Goal: Information Seeking & Learning: Learn about a topic

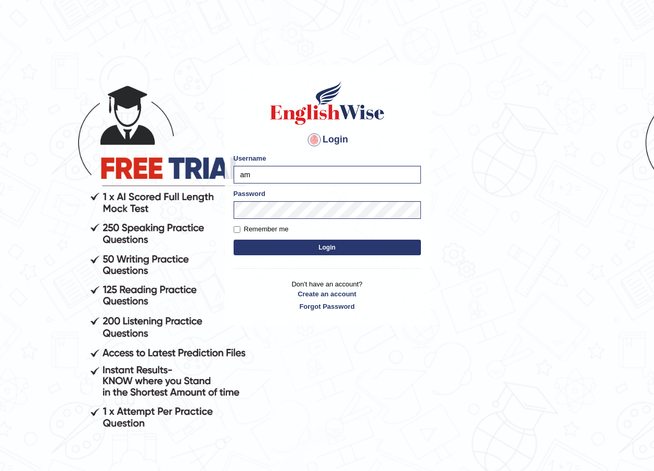
type input "a"
type input "manpreetk_parramatta"
click at [300, 246] on button "Login" at bounding box center [327, 248] width 187 height 16
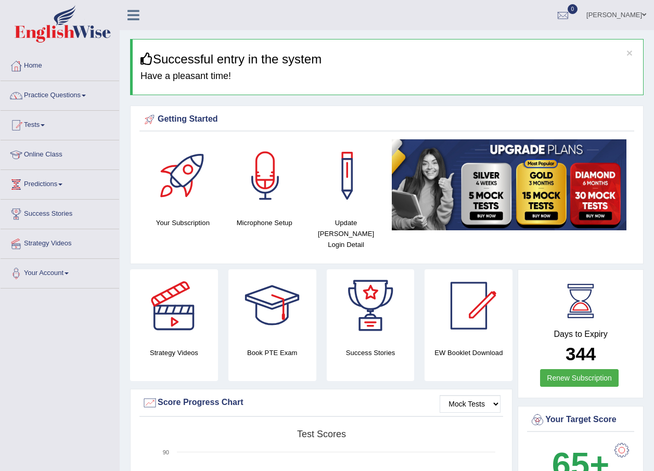
click at [76, 93] on link "Practice Questions" at bounding box center [60, 94] width 119 height 26
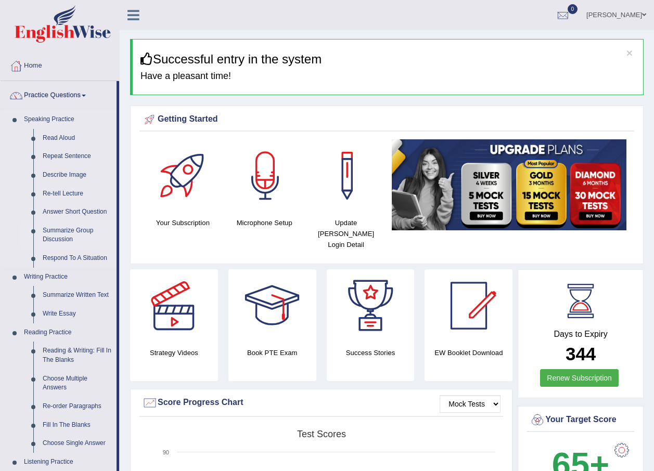
click at [58, 237] on link "Summarize Group Discussion" at bounding box center [77, 236] width 79 height 28
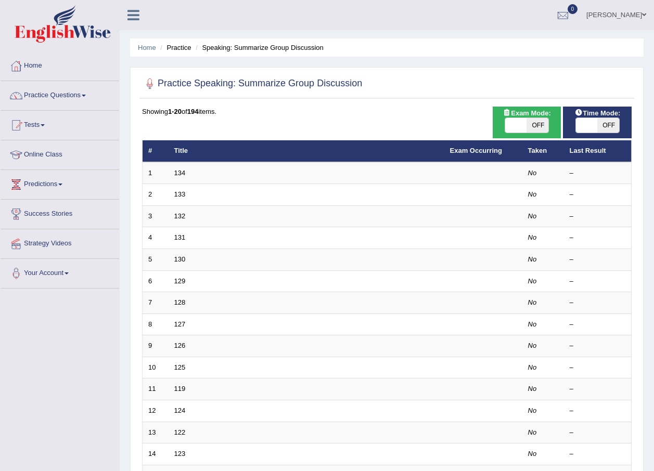
click at [611, 130] on span "OFF" at bounding box center [608, 125] width 22 height 15
checkbox input "true"
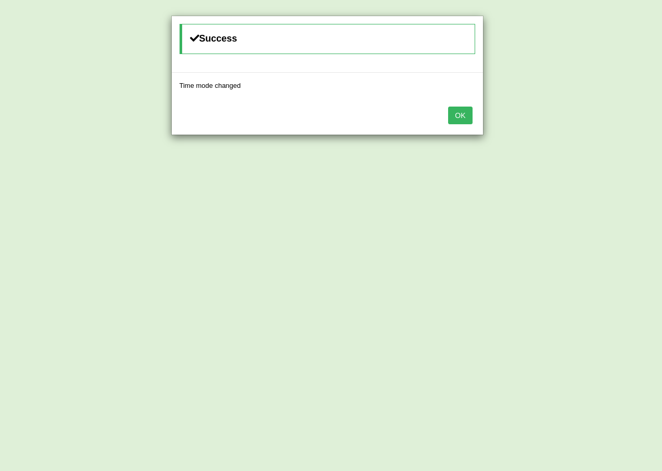
click at [454, 117] on button "OK" at bounding box center [460, 116] width 24 height 18
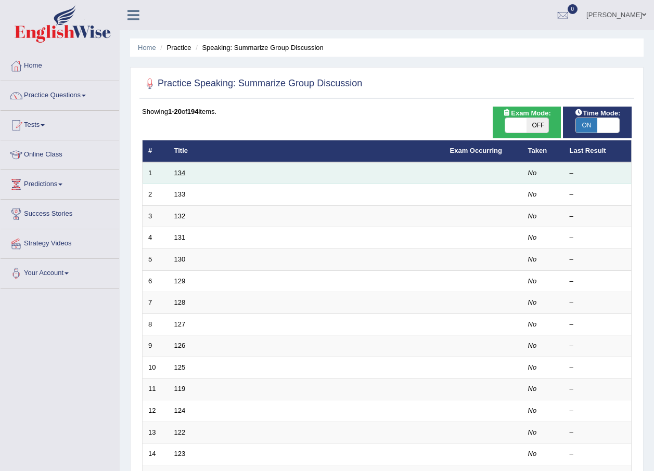
click at [176, 171] on link "134" at bounding box center [179, 173] width 11 height 8
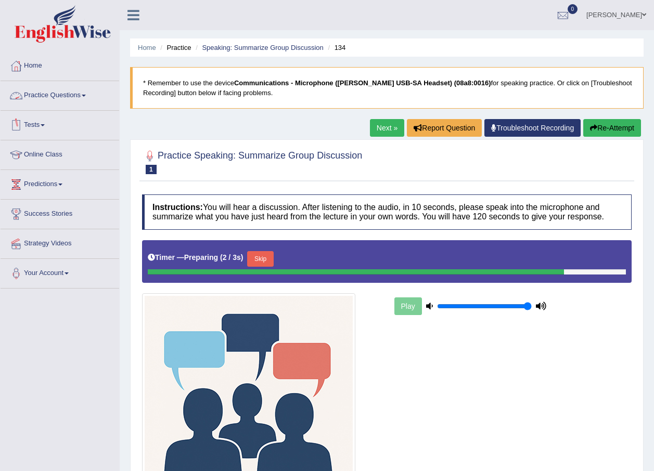
click at [81, 94] on link "Practice Questions" at bounding box center [60, 94] width 119 height 26
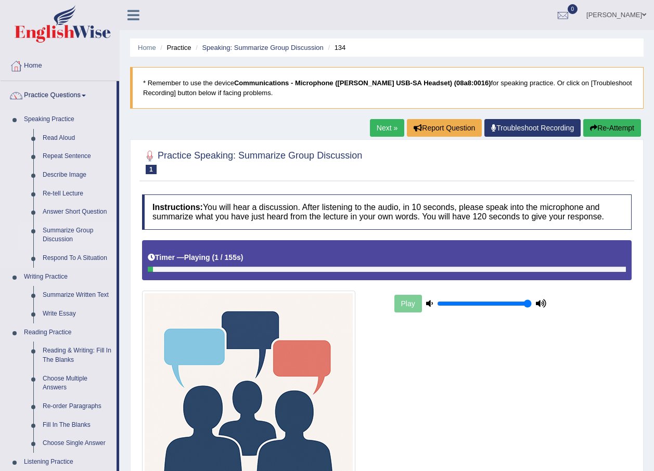
click at [63, 236] on link "Summarize Group Discussion" at bounding box center [77, 236] width 79 height 28
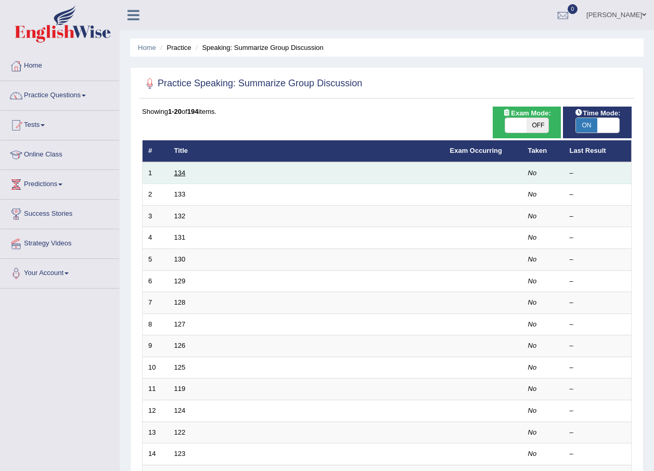
click at [179, 171] on link "134" at bounding box center [179, 173] width 11 height 8
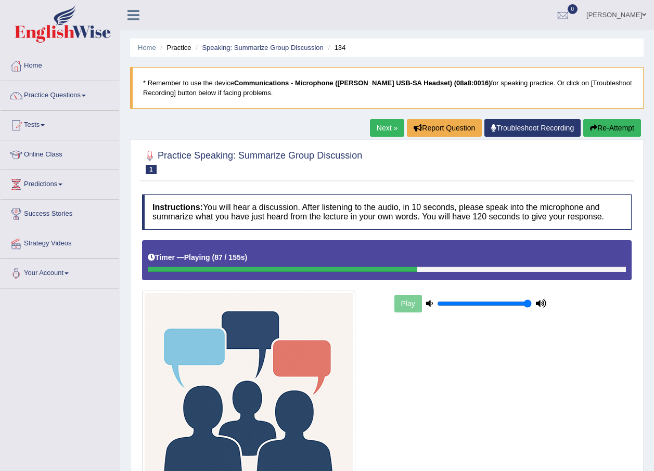
click at [595, 131] on icon "button" at bounding box center [593, 127] width 7 height 7
click at [605, 127] on button "Re-Attempt" at bounding box center [612, 128] width 58 height 18
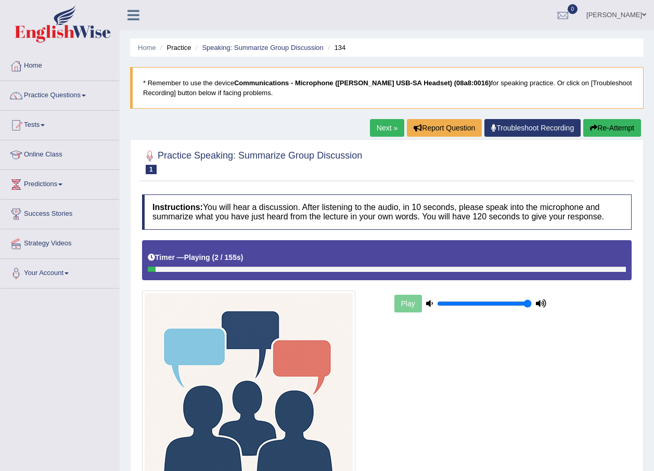
click at [606, 126] on button "Re-Attempt" at bounding box center [612, 128] width 58 height 18
click at [373, 130] on link "Next »" at bounding box center [387, 128] width 34 height 18
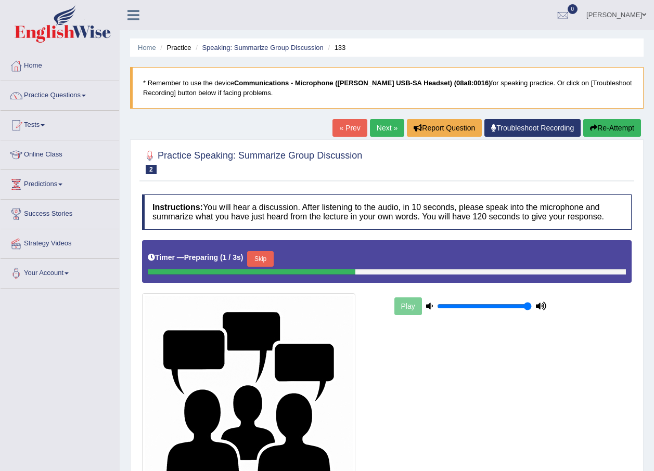
drag, startPoint x: 0, startPoint y: 0, endPoint x: 377, endPoint y: 128, distance: 397.9
click at [377, 128] on link "Next »" at bounding box center [387, 128] width 34 height 18
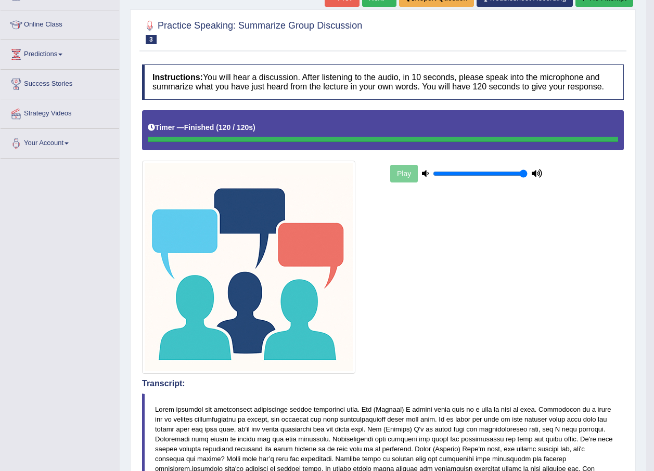
scroll to position [128, 0]
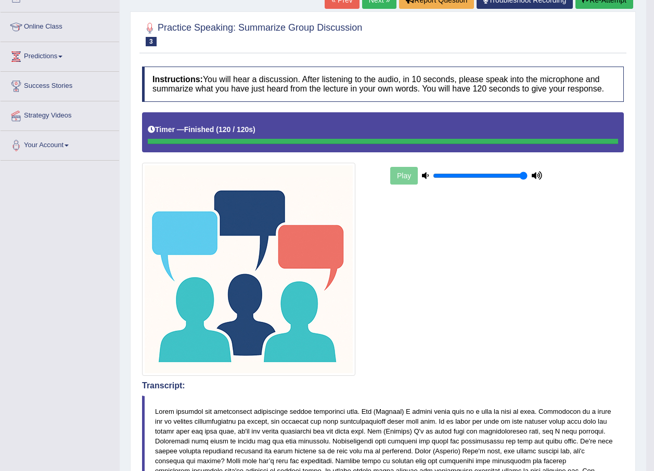
click at [382, 4] on link "Next »" at bounding box center [379, 0] width 34 height 18
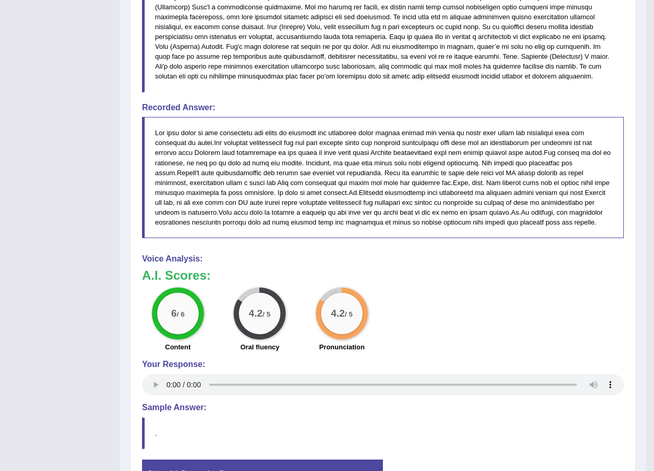
scroll to position [624, 0]
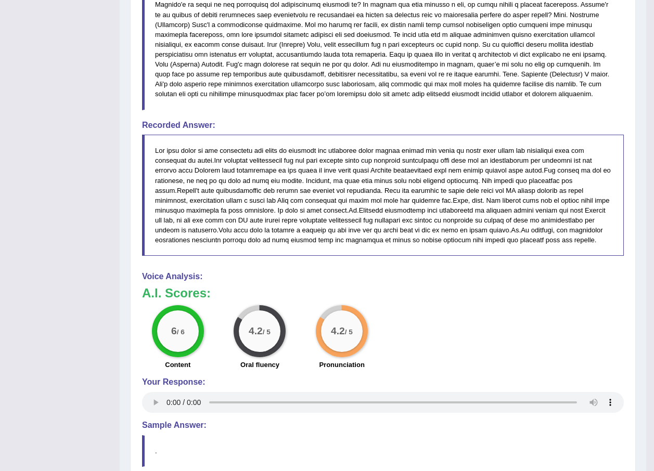
click at [525, 107] on blockquote at bounding box center [383, 5] width 482 height 211
click at [563, 70] on blockquote at bounding box center [383, 5] width 482 height 211
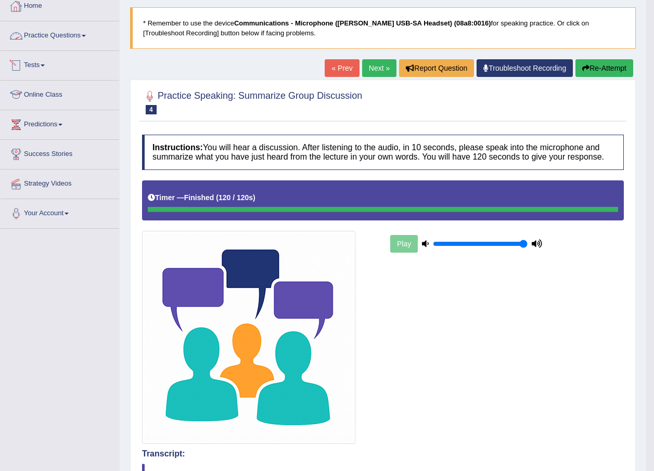
scroll to position [34, 0]
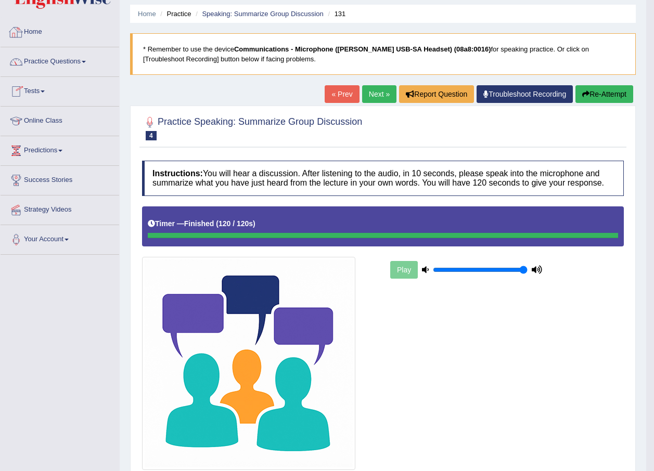
click at [47, 62] on link "Practice Questions" at bounding box center [60, 60] width 119 height 26
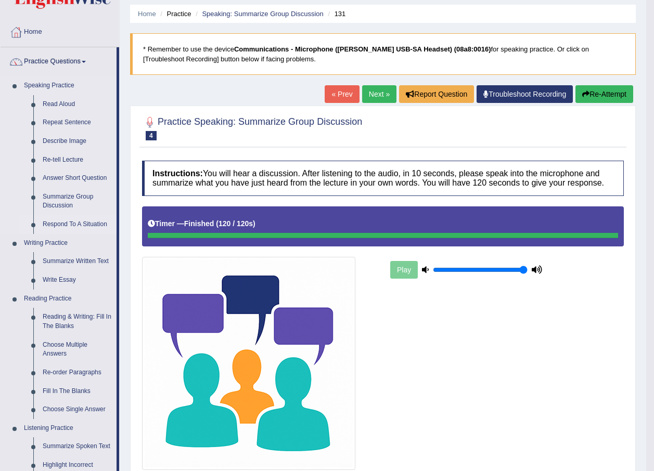
click at [64, 225] on link "Respond To A Situation" at bounding box center [77, 224] width 79 height 19
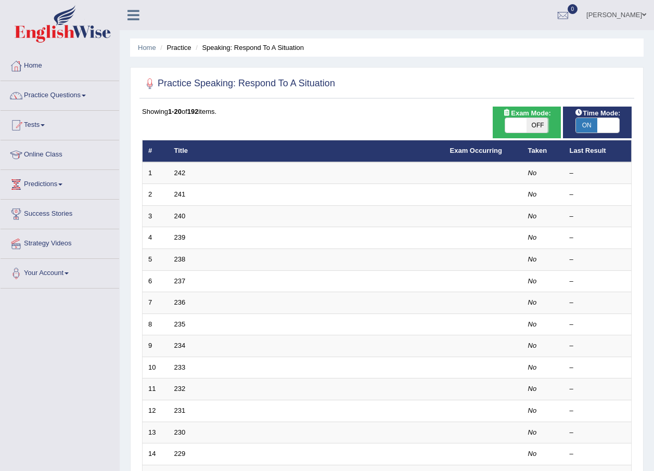
click at [598, 127] on span at bounding box center [608, 125] width 22 height 15
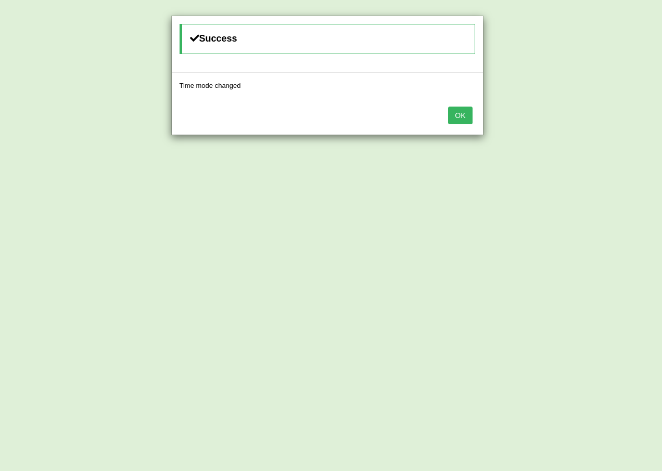
click at [458, 119] on button "OK" at bounding box center [460, 116] width 24 height 18
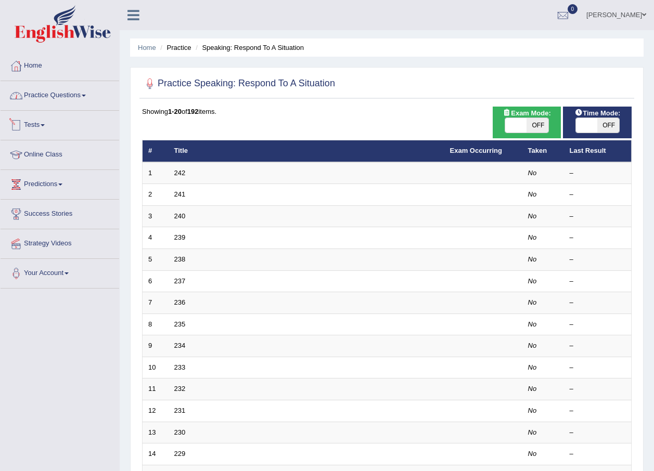
click at [93, 101] on link "Practice Questions" at bounding box center [60, 94] width 119 height 26
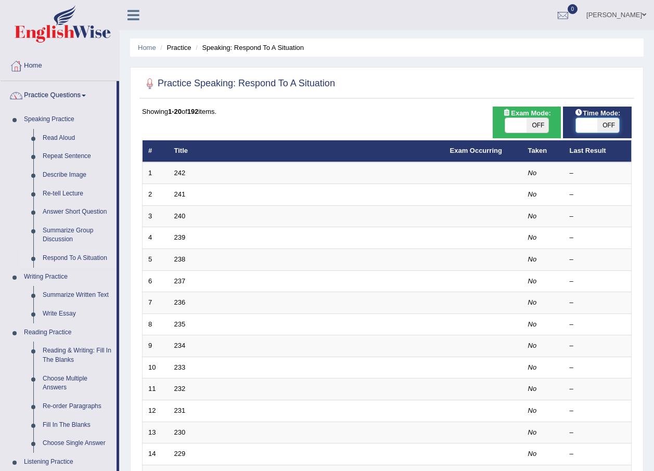
click at [589, 125] on span at bounding box center [587, 125] width 22 height 15
checkbox input "true"
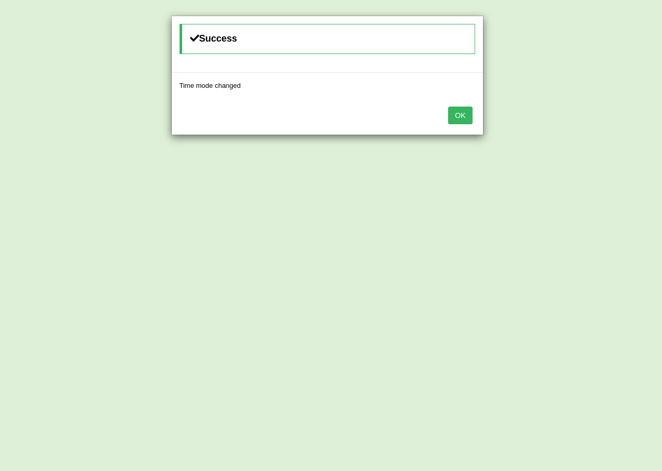
click at [466, 121] on button "OK" at bounding box center [460, 116] width 24 height 18
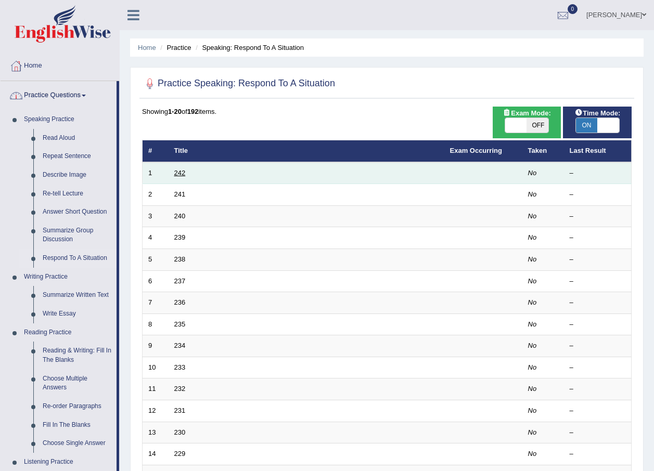
click at [177, 173] on link "242" at bounding box center [179, 173] width 11 height 8
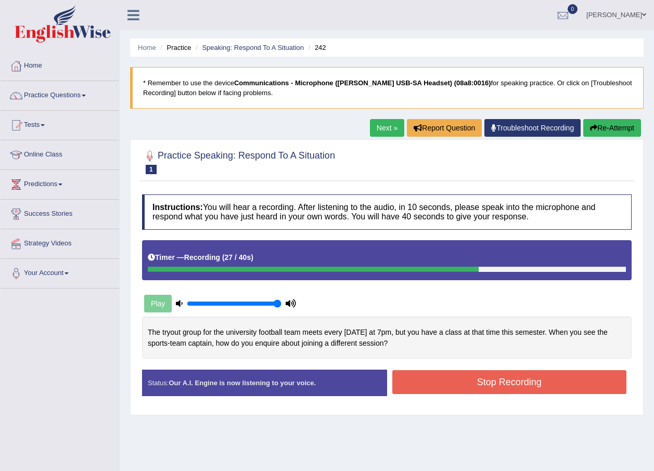
click at [439, 375] on button "Stop Recording" at bounding box center [509, 382] width 235 height 24
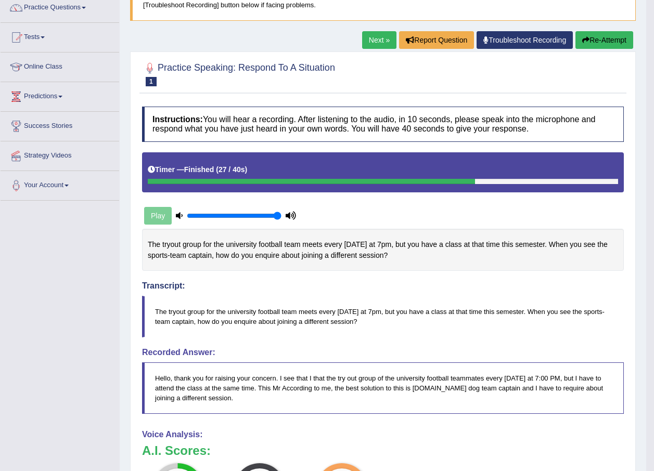
scroll to position [79, 0]
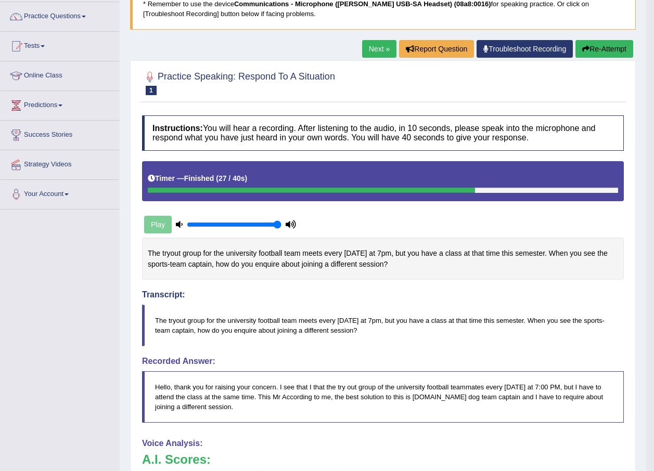
click at [382, 46] on link "Next »" at bounding box center [379, 49] width 34 height 18
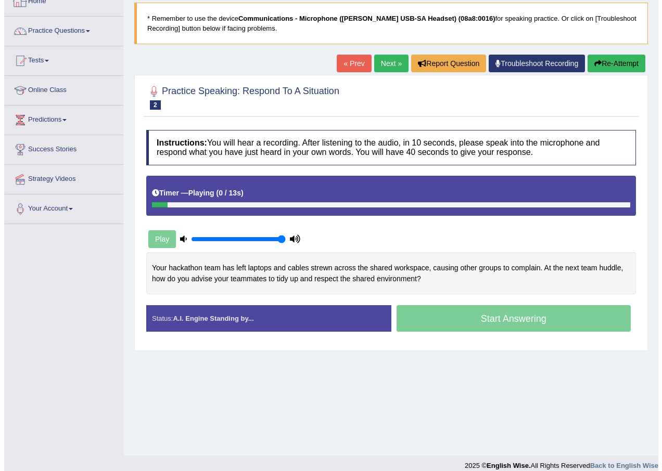
scroll to position [75, 0]
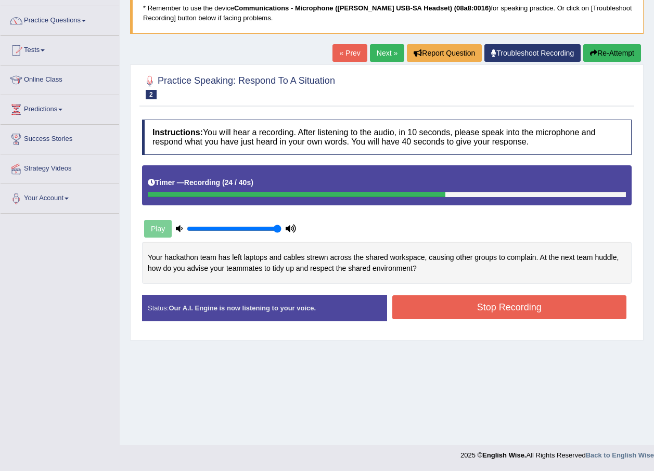
click at [420, 304] on button "Stop Recording" at bounding box center [509, 307] width 235 height 24
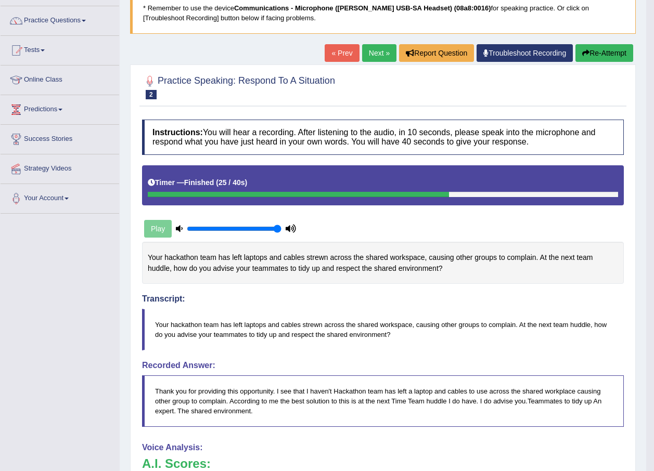
click at [368, 51] on link "Next »" at bounding box center [379, 53] width 34 height 18
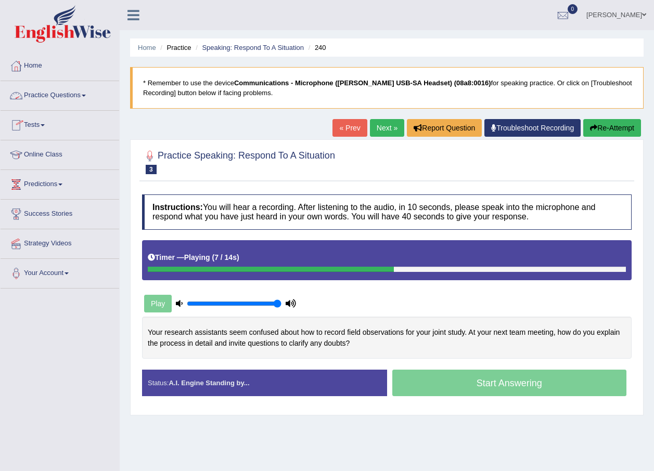
click at [87, 97] on link "Practice Questions" at bounding box center [60, 94] width 119 height 26
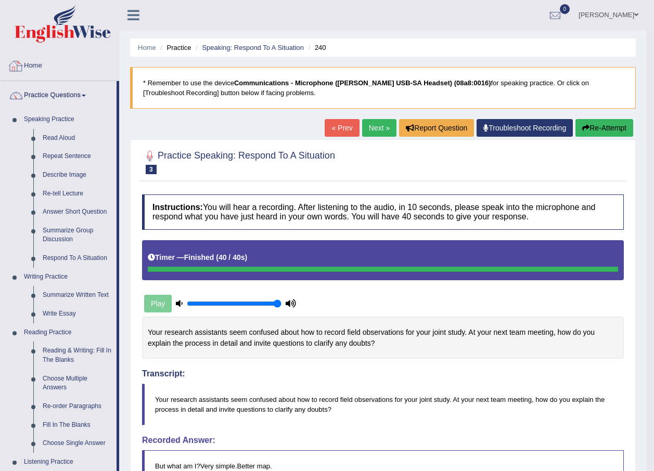
click at [58, 70] on link "Home" at bounding box center [60, 64] width 119 height 26
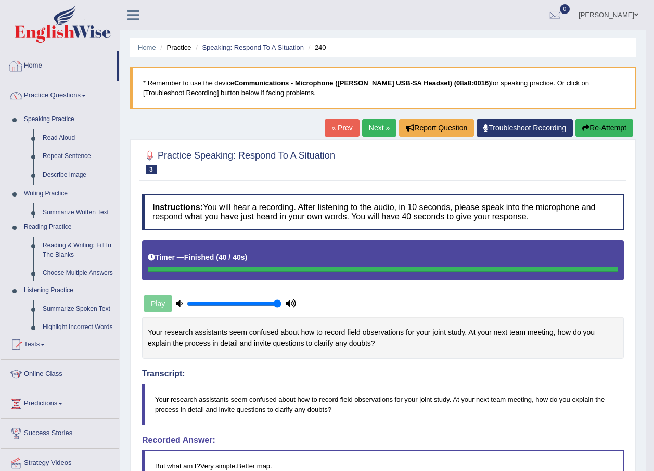
click at [36, 61] on link "Home" at bounding box center [59, 64] width 116 height 26
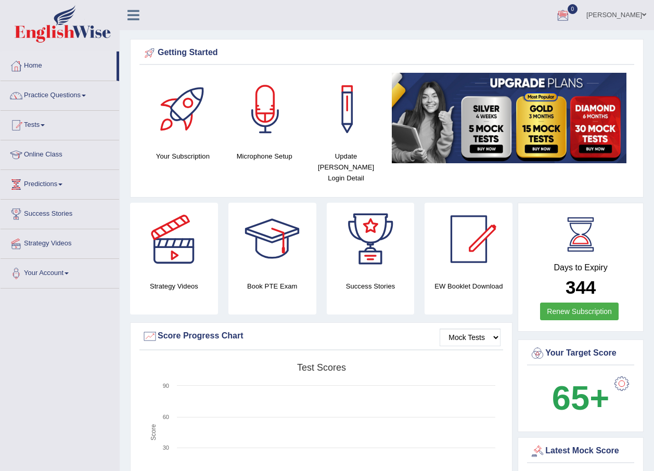
click at [636, 15] on link "Manpreet Kour" at bounding box center [615, 13] width 75 height 27
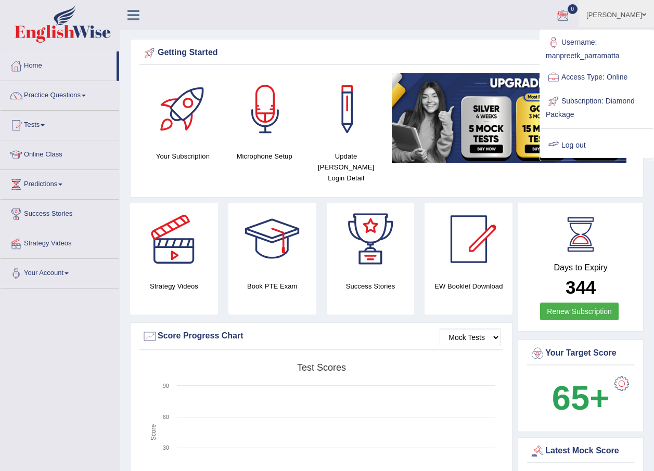
click at [574, 145] on link "Log out" at bounding box center [596, 146] width 112 height 24
